Goal: Information Seeking & Learning: Learn about a topic

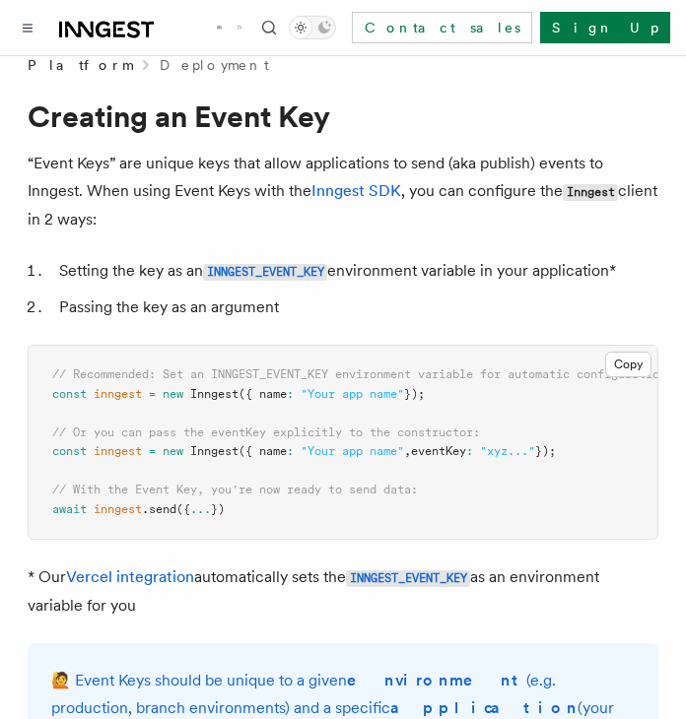
scroll to position [30, 0]
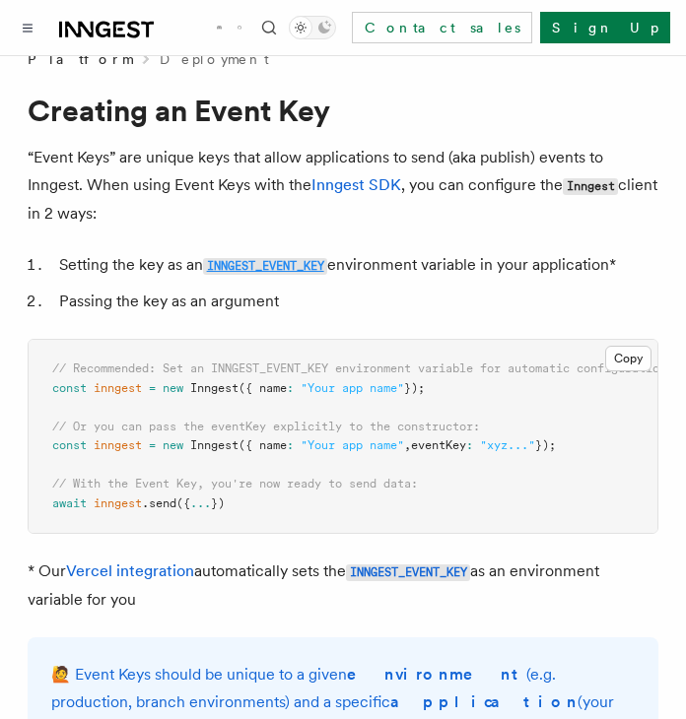
click at [266, 265] on code "INNGEST_EVENT_KEY" at bounding box center [265, 266] width 124 height 17
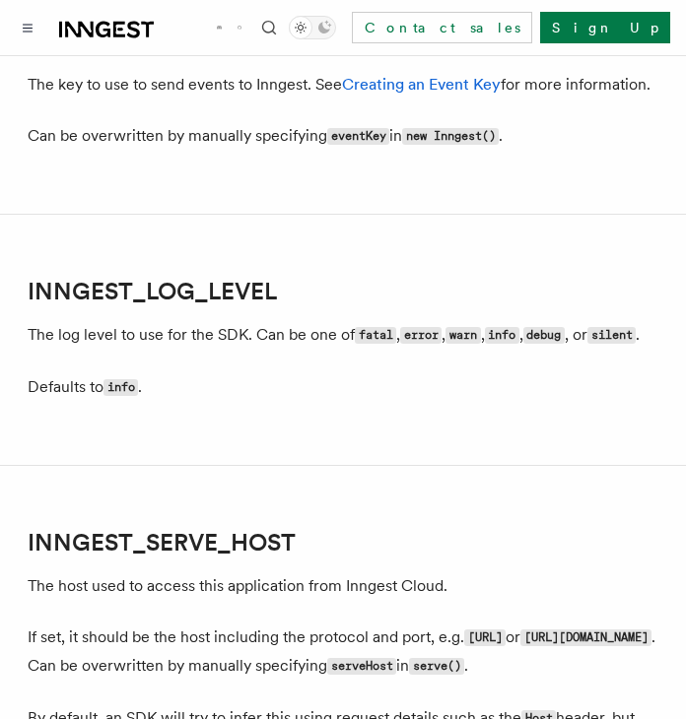
scroll to position [2413, 0]
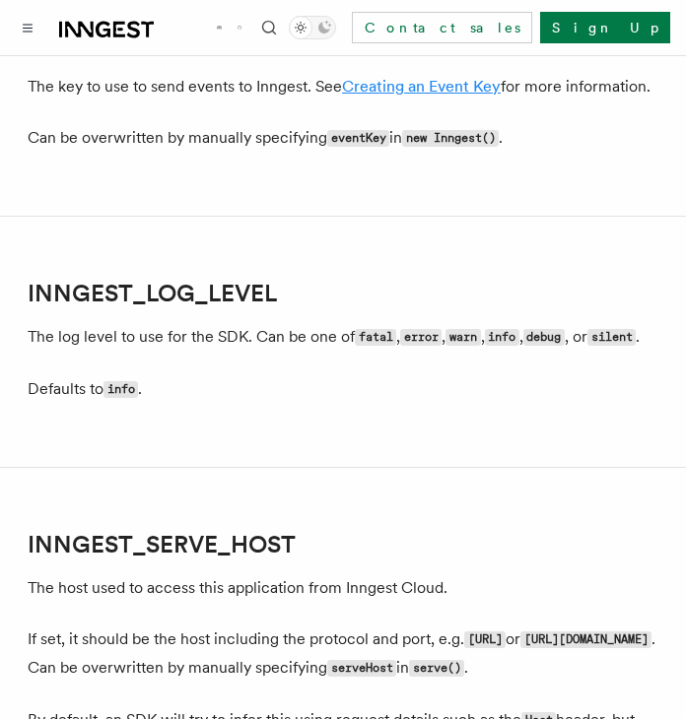
click at [390, 96] on link "Creating an Event Key" at bounding box center [421, 86] width 159 height 19
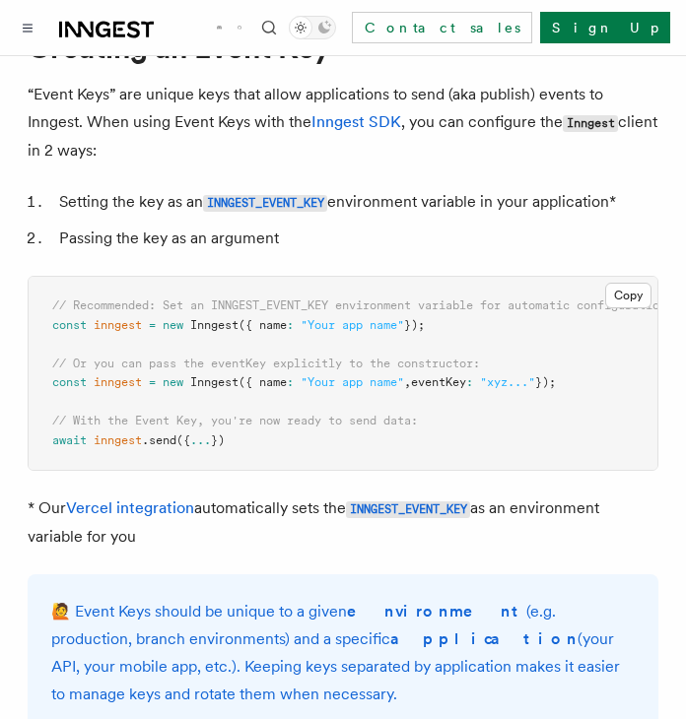
scroll to position [94, 0]
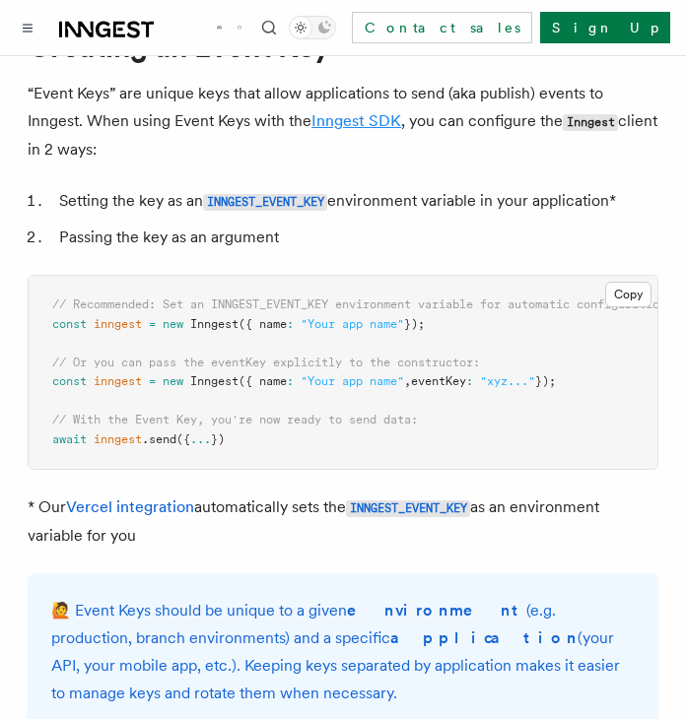
click at [372, 120] on link "Inngest SDK" at bounding box center [356, 120] width 90 height 19
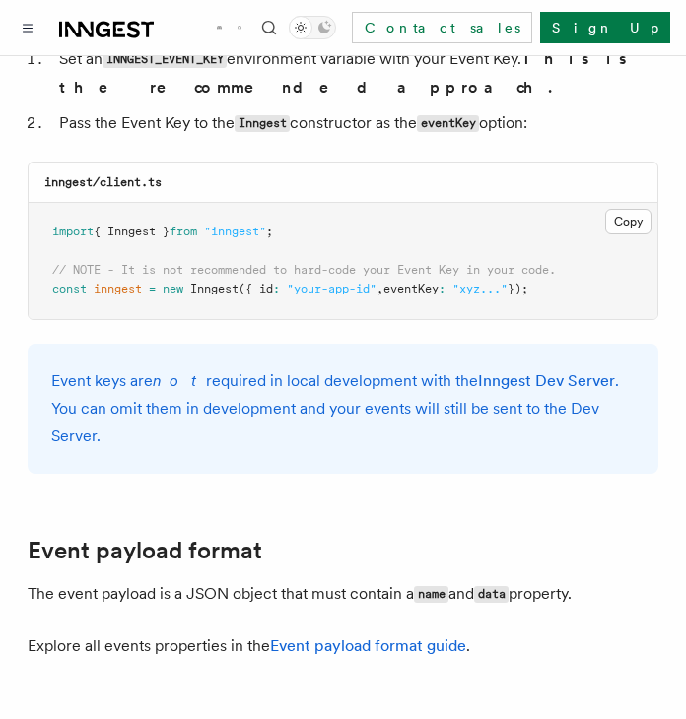
scroll to position [1907, 0]
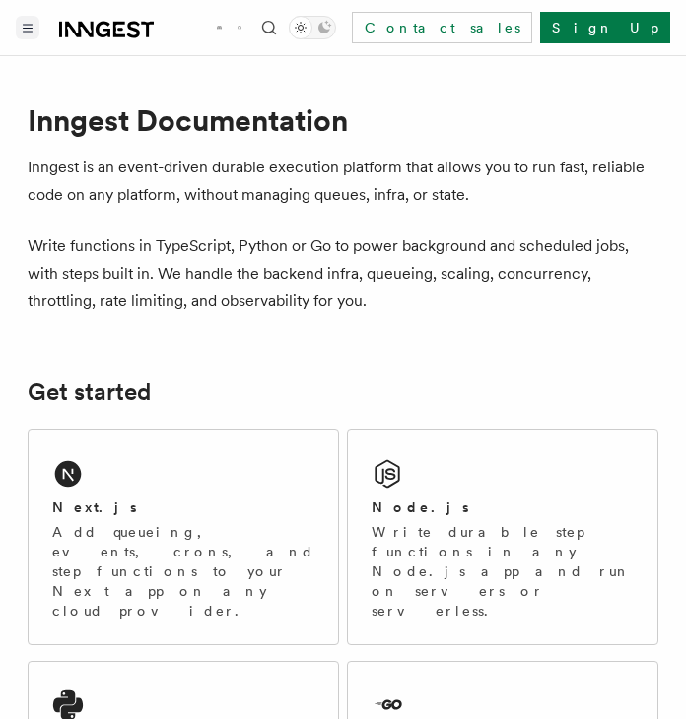
click at [37, 36] on button "Toggle navigation" at bounding box center [28, 28] width 24 height 24
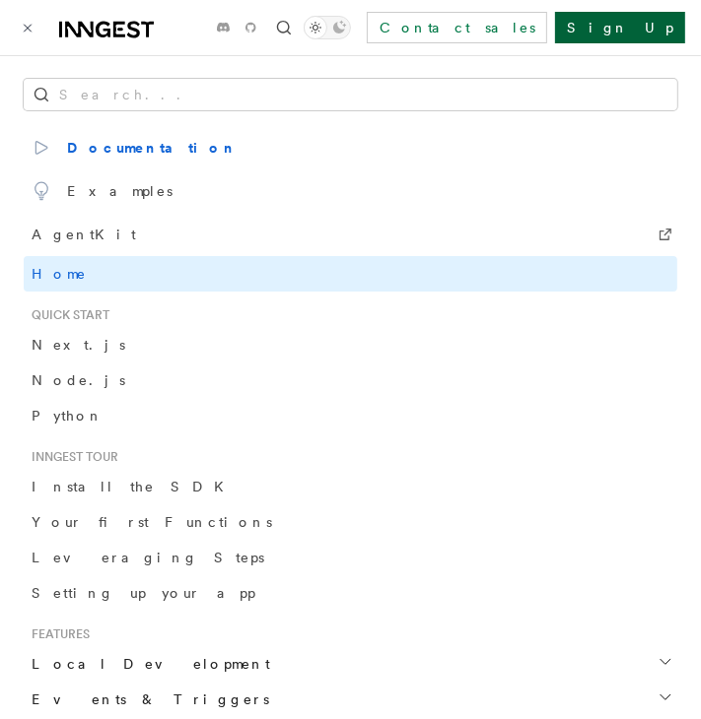
click at [666, 30] on link "Sign Up" at bounding box center [620, 28] width 130 height 32
